Goal: Check status

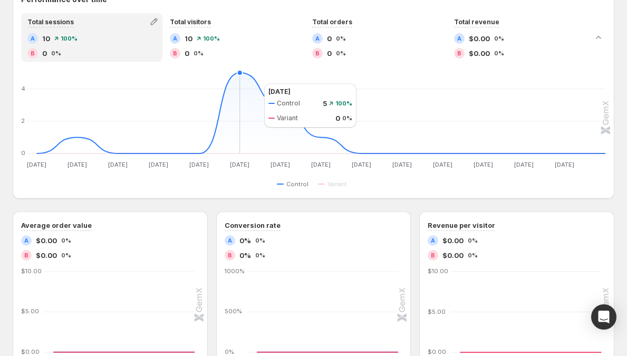
scroll to position [463, 0]
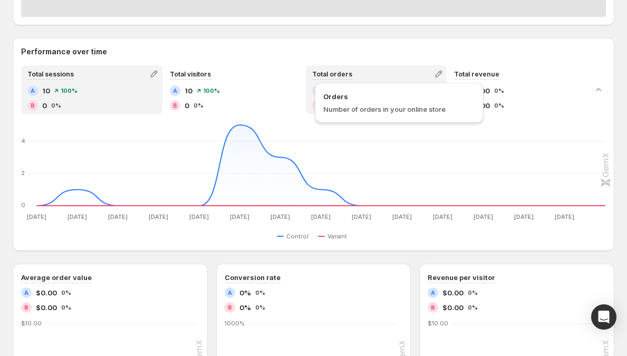
click at [332, 73] on span "Total orders" at bounding box center [332, 74] width 40 height 8
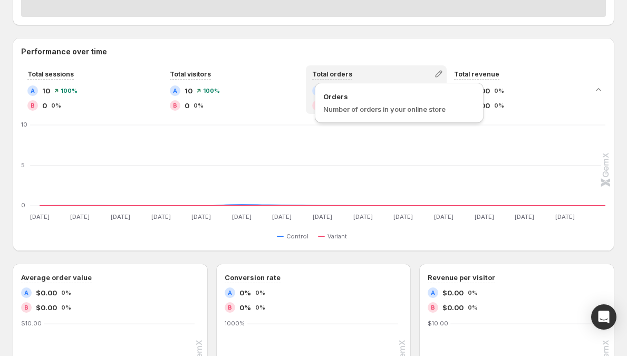
click at [332, 73] on span "Total orders" at bounding box center [332, 74] width 40 height 8
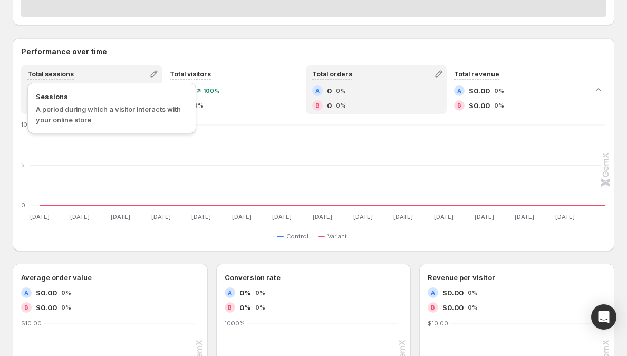
click at [60, 73] on span "Total sessions" at bounding box center [50, 74] width 46 height 8
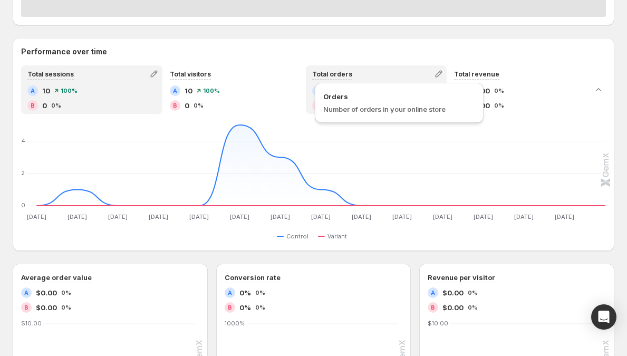
click at [325, 75] on span "Total orders" at bounding box center [332, 74] width 40 height 8
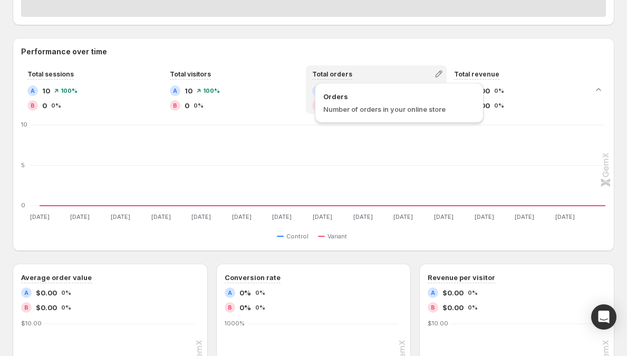
click at [325, 75] on span "Total orders" at bounding box center [332, 74] width 40 height 8
click at [330, 74] on span "Total orders" at bounding box center [332, 74] width 40 height 8
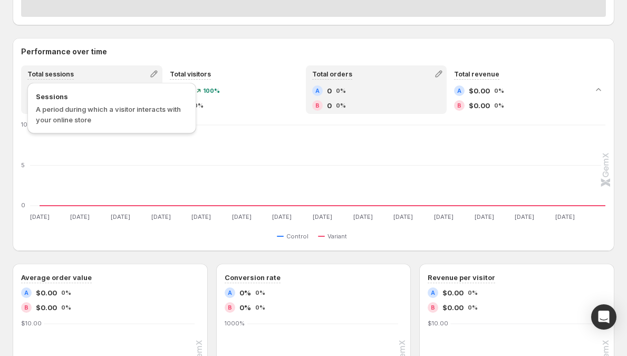
click at [37, 70] on span "Total sessions" at bounding box center [50, 74] width 46 height 8
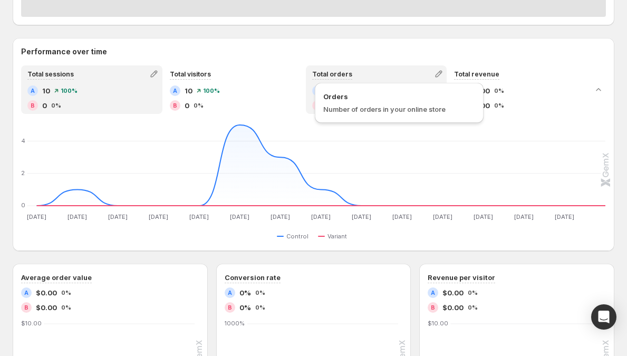
click at [340, 70] on span "Total orders" at bounding box center [332, 74] width 40 height 8
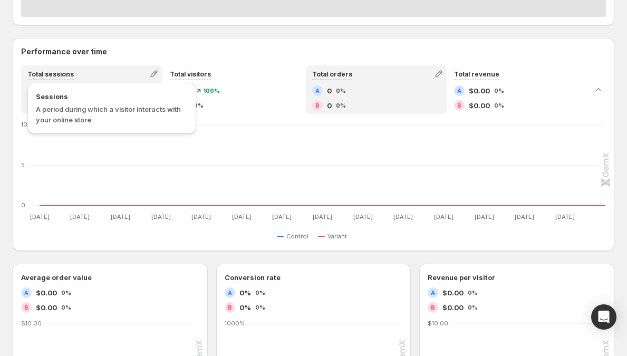
click at [30, 73] on span "Total sessions" at bounding box center [50, 74] width 46 height 8
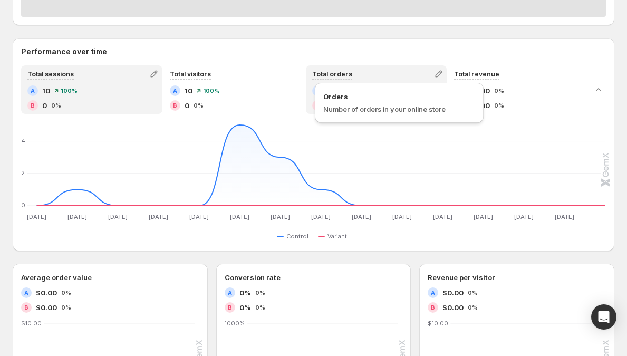
click at [336, 72] on span "Total orders" at bounding box center [332, 74] width 40 height 8
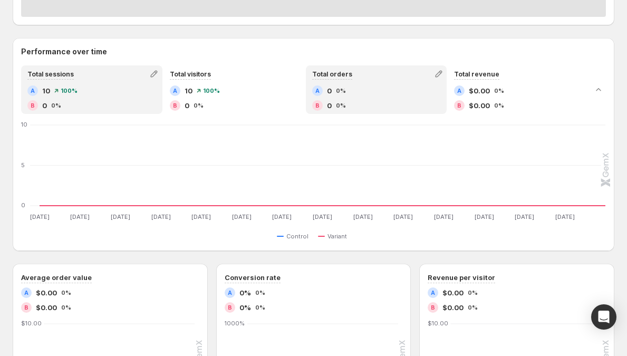
click at [57, 77] on span "Total sessions" at bounding box center [50, 74] width 46 height 8
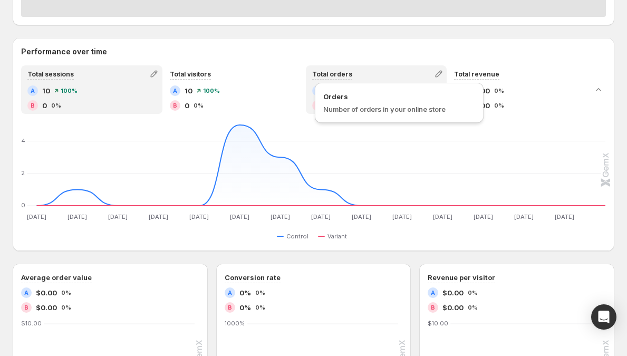
click at [348, 76] on span "Total orders" at bounding box center [332, 74] width 40 height 8
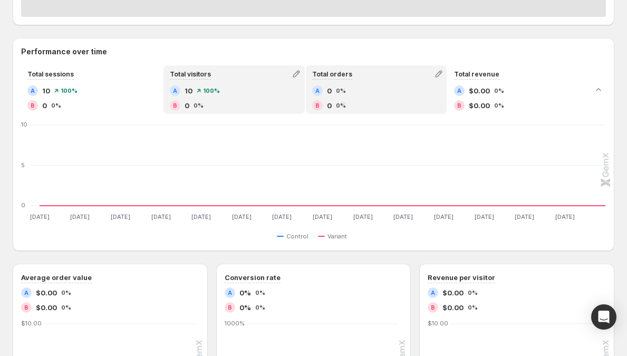
click at [228, 94] on div "A 10 100%" at bounding box center [234, 90] width 129 height 11
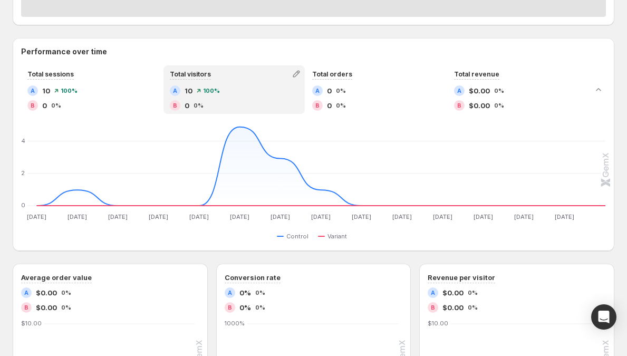
click at [66, 88] on span "100%" at bounding box center [69, 91] width 17 height 6
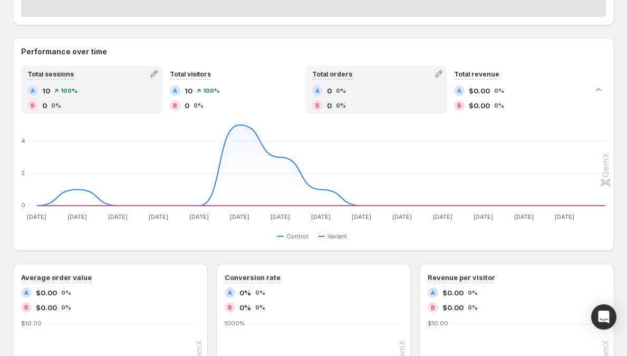
click at [382, 81] on div "Total orders" at bounding box center [376, 73] width 139 height 15
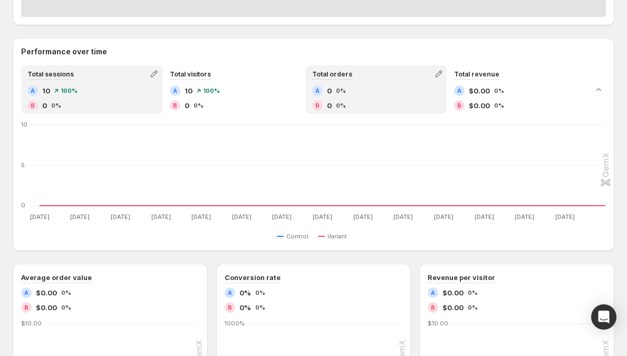
click at [144, 98] on div "A 10 100% B 0 0%" at bounding box center [91, 97] width 129 height 25
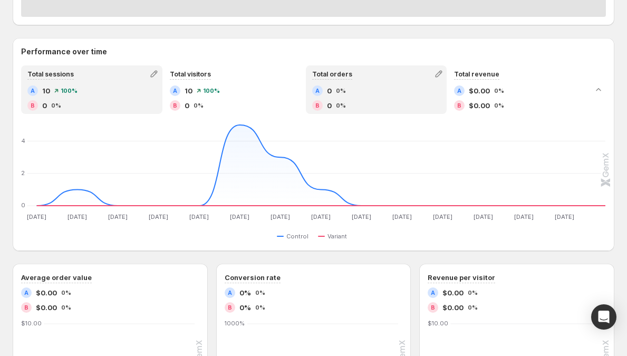
click at [365, 91] on div "A 0 0%" at bounding box center [376, 90] width 129 height 11
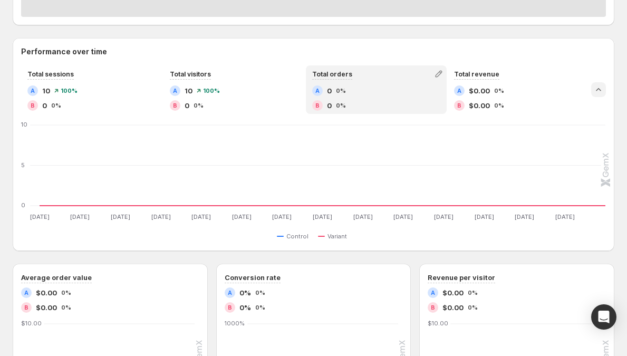
click at [604, 95] on icon "Collapse chart" at bounding box center [598, 89] width 11 height 11
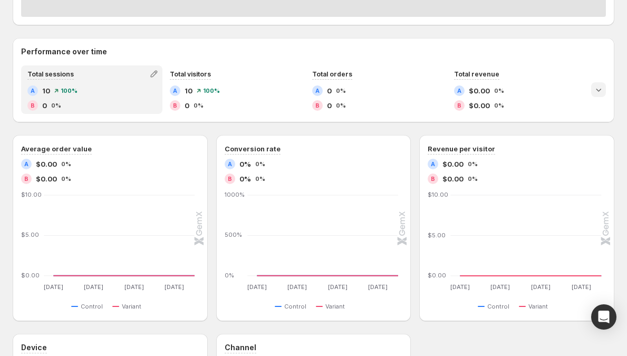
click at [115, 102] on div "B 0 0%" at bounding box center [91, 105] width 129 height 11
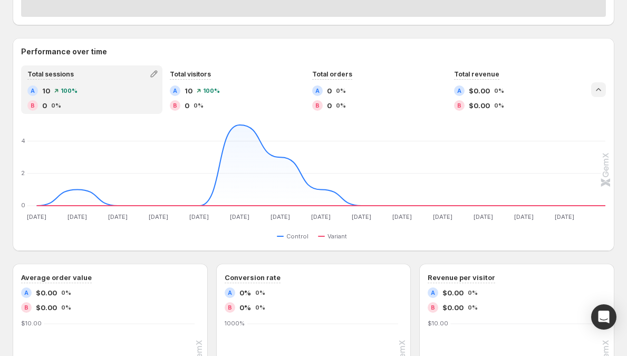
click at [603, 92] on icon "Collapse chart" at bounding box center [598, 89] width 11 height 11
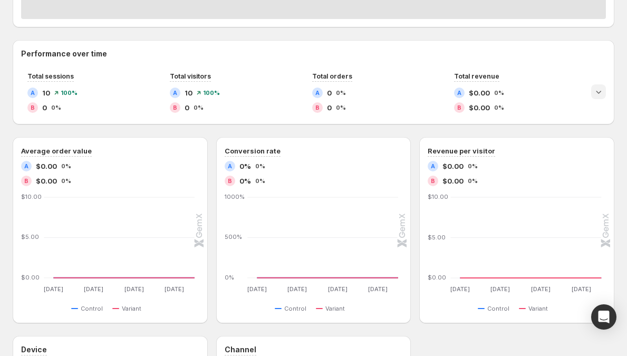
scroll to position [461, 0]
